Goal: Task Accomplishment & Management: Manage account settings

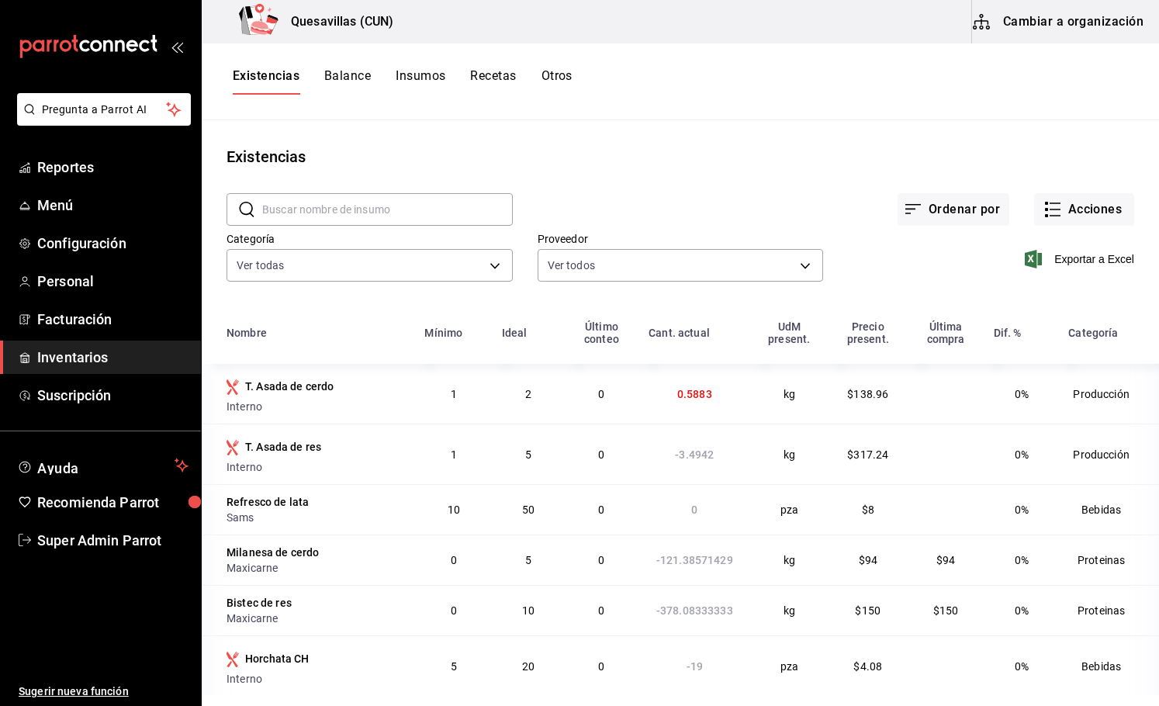
click at [151, 643] on ul "Sugerir nueva función" at bounding box center [100, 632] width 201 height 150
click at [1082, 96] on div "Existencias Balance Insumos Recetas Otros" at bounding box center [680, 81] width 957 height 77
click at [68, 171] on span "Reportes" at bounding box center [112, 167] width 151 height 21
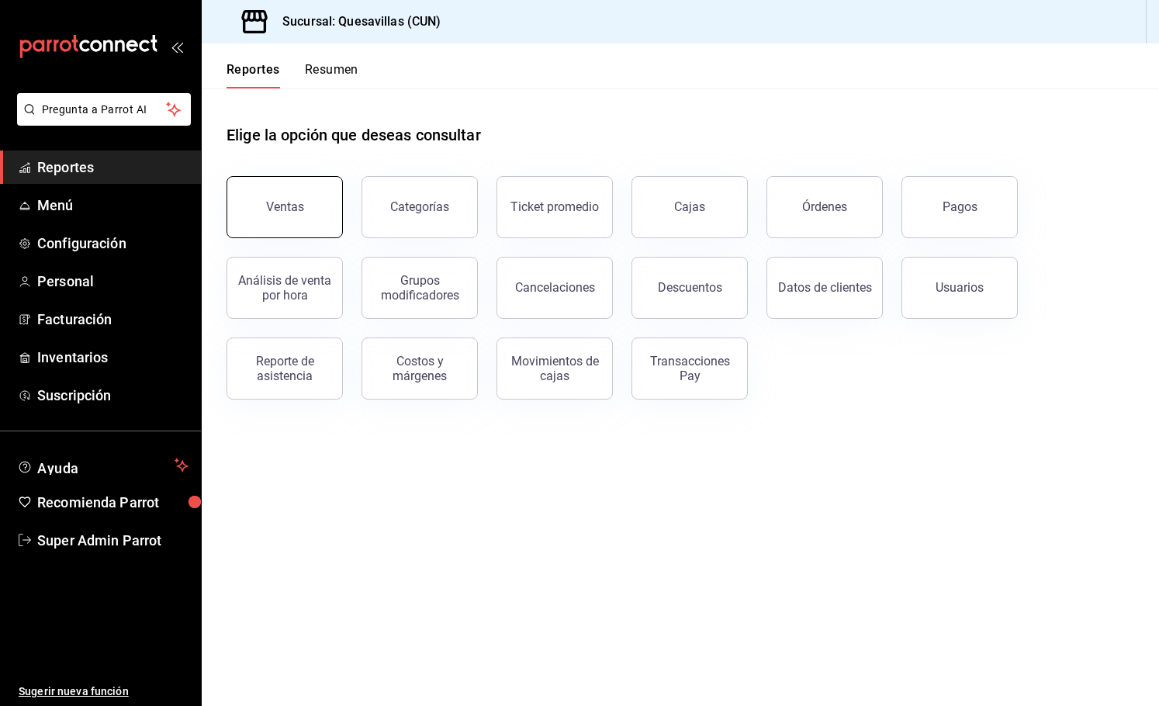
click at [242, 211] on button "Ventas" at bounding box center [285, 207] width 116 height 62
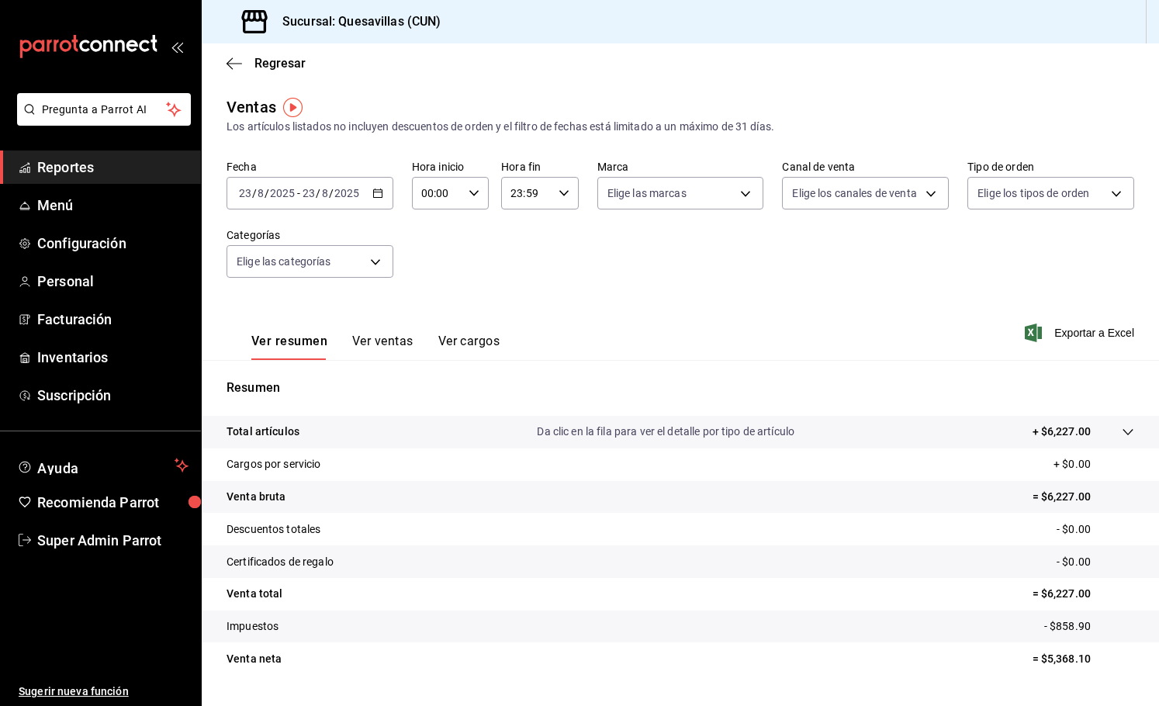
click at [958, 106] on div "Ventas Los artículos listados no incluyen descuentos de orden y el filtro de fe…" at bounding box center [681, 115] width 908 height 40
click at [88, 175] on span "Reportes" at bounding box center [112, 167] width 151 height 21
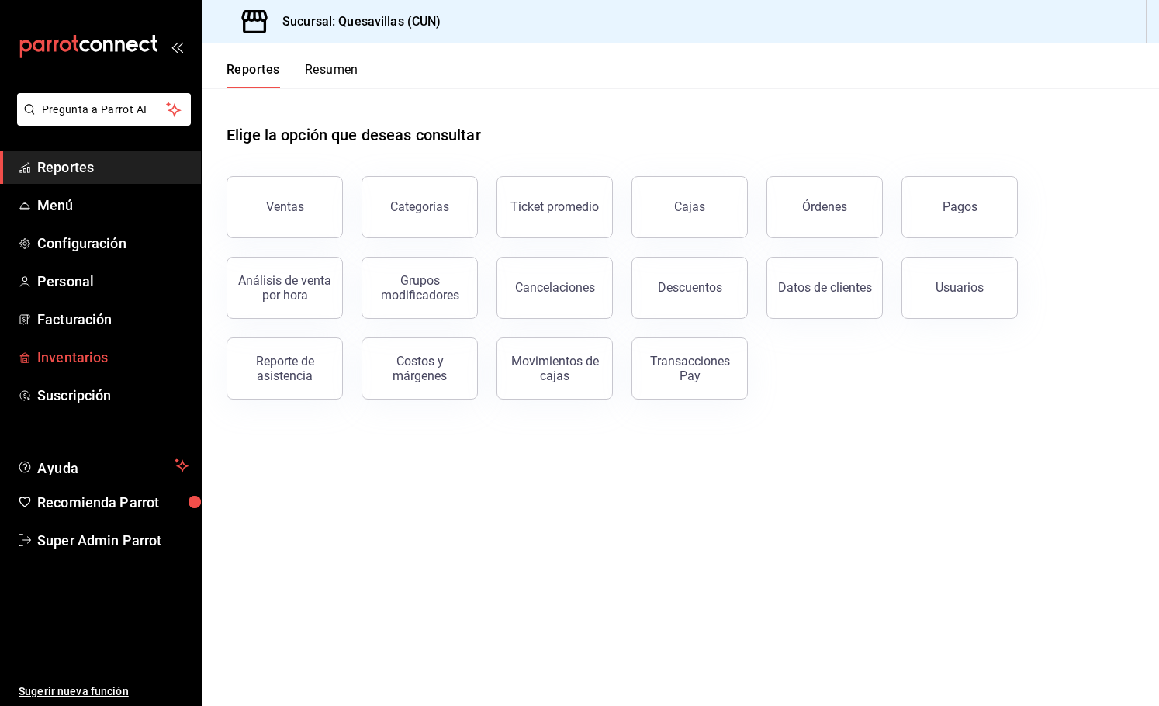
click at [128, 357] on span "Inventarios" at bounding box center [112, 357] width 151 height 21
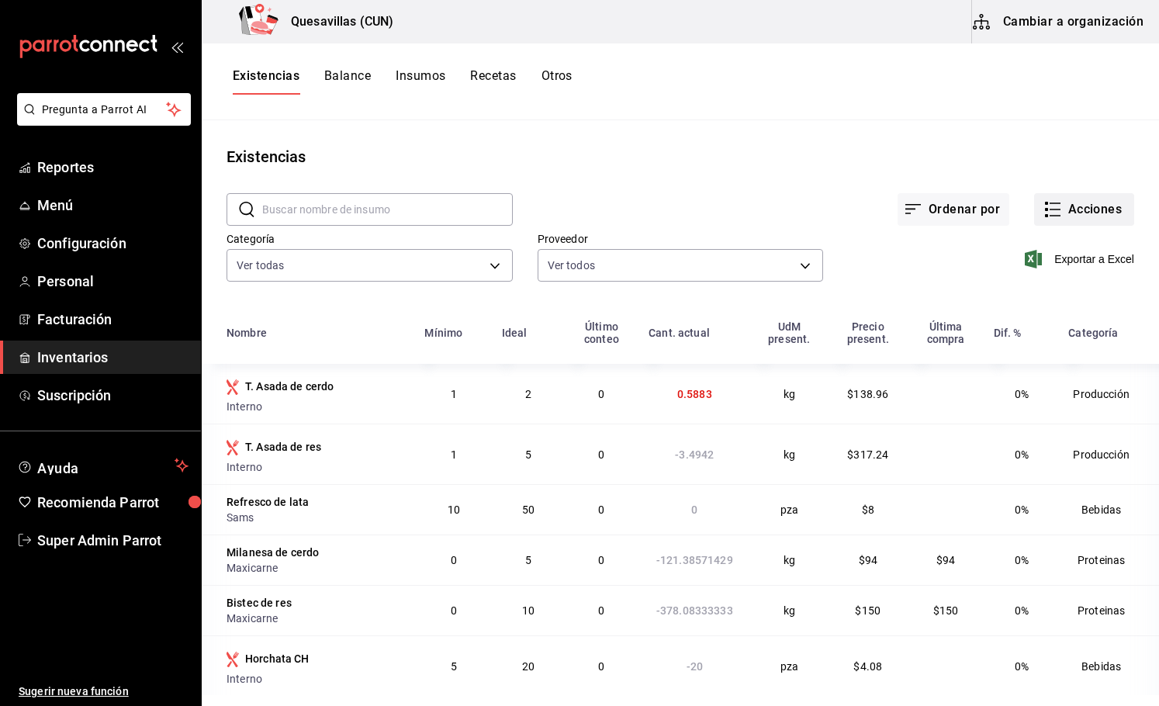
click at [1088, 206] on button "Acciones" at bounding box center [1084, 209] width 100 height 33
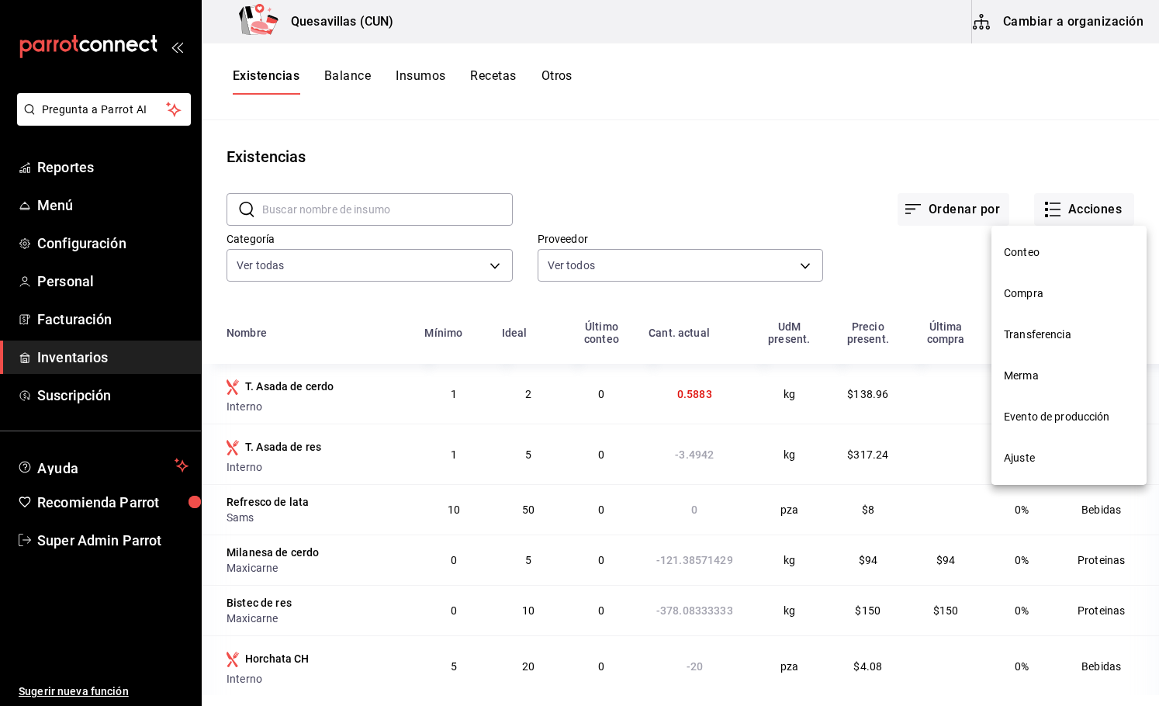
click at [1043, 466] on li "Ajuste" at bounding box center [1068, 458] width 155 height 41
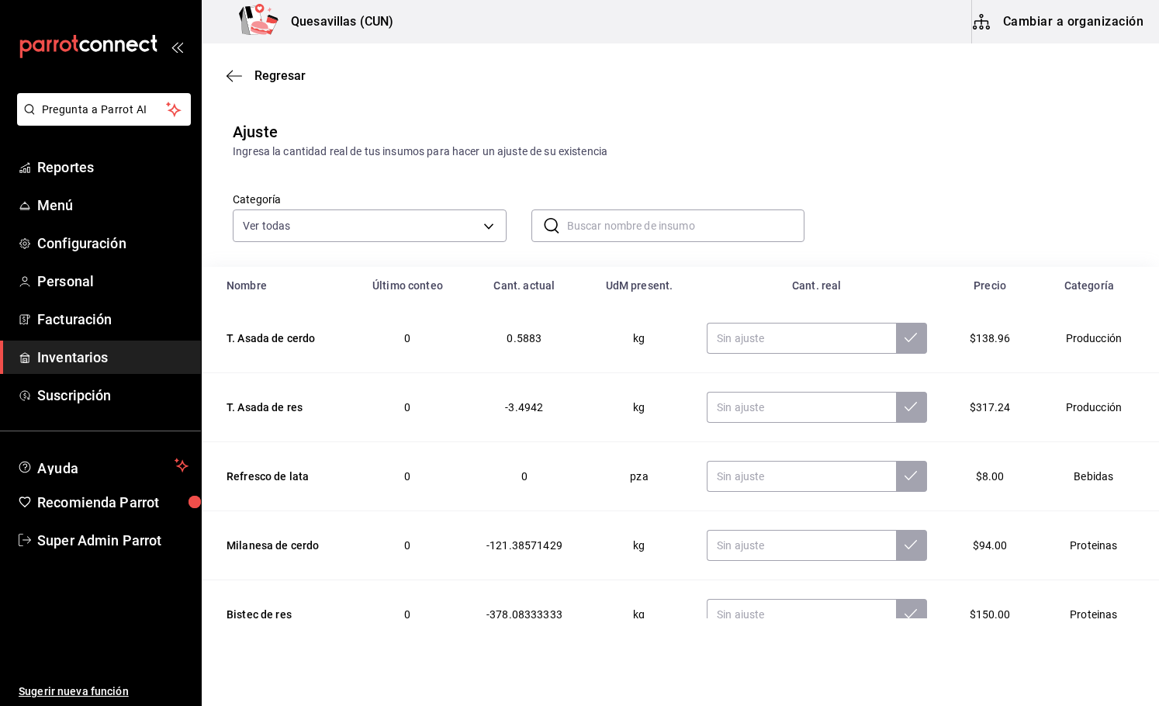
click at [624, 232] on input "text" at bounding box center [686, 225] width 238 height 31
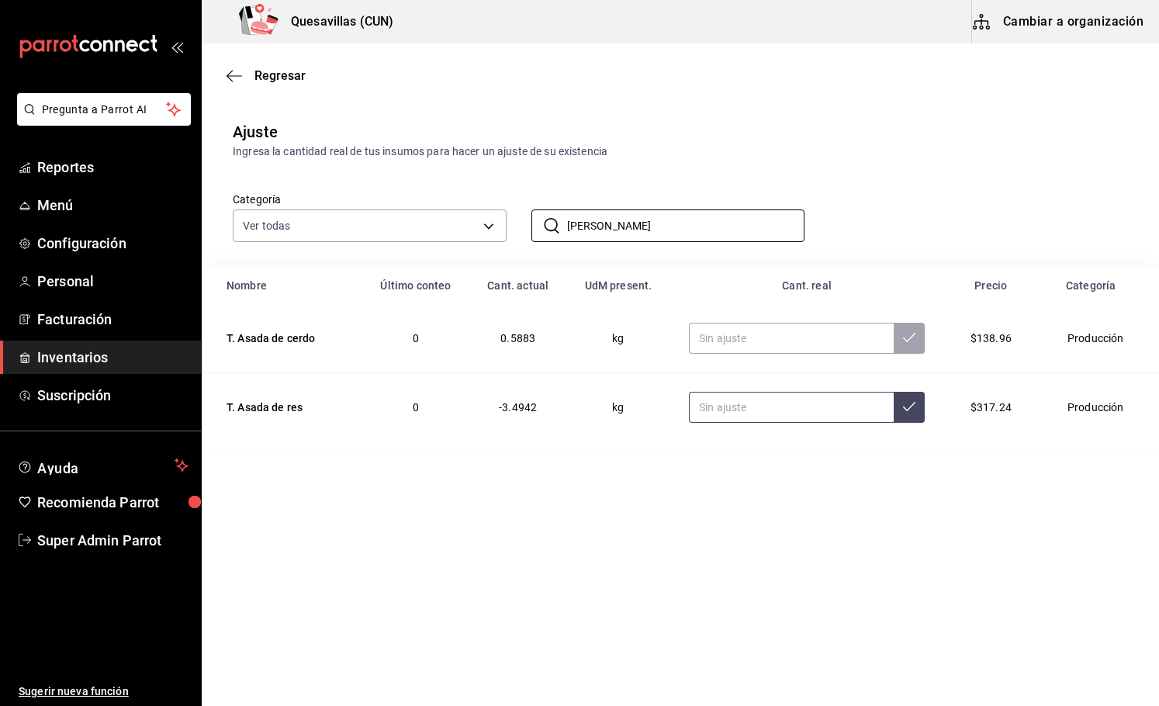
type input "[PERSON_NAME]"
click at [754, 415] on input "text" at bounding box center [791, 407] width 205 height 31
type input "3.50"
click at [230, 78] on icon "button" at bounding box center [230, 76] width 6 height 12
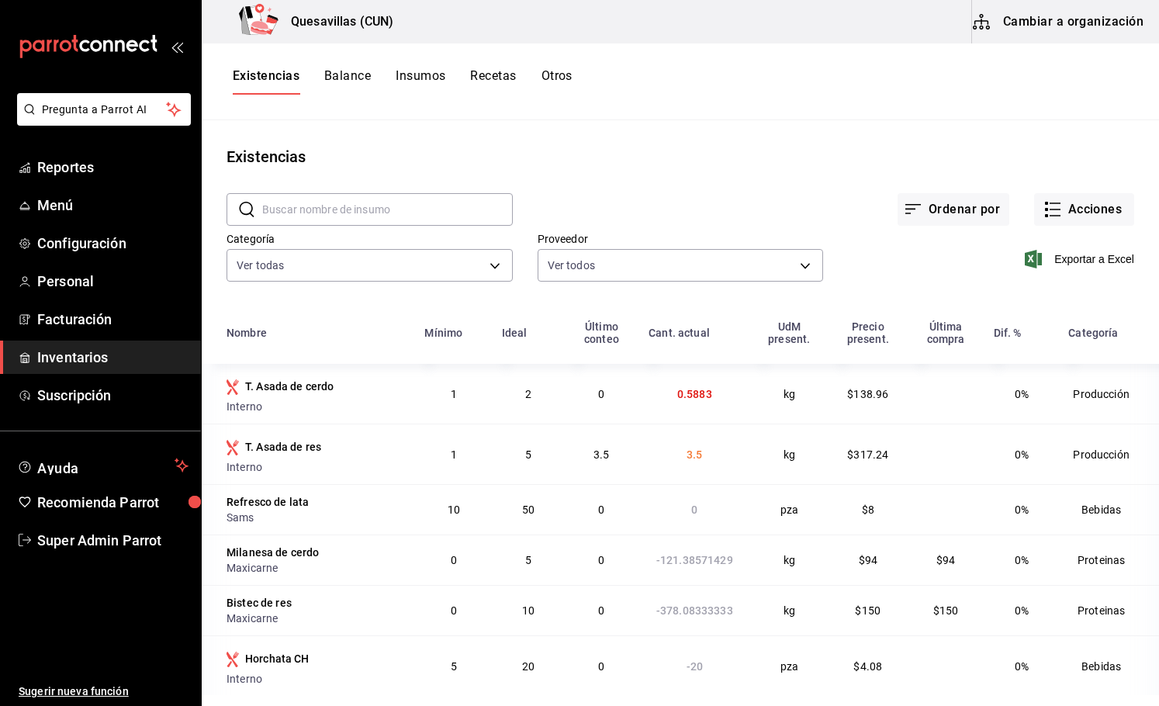
click at [906, 308] on div "​ ​ Ordenar por Acciones Categoría Ver todas 747e0d3f-20b3-4418-9da3-02cebf8a6c…" at bounding box center [680, 239] width 957 height 143
